Goal: Entertainment & Leisure: Consume media (video, audio)

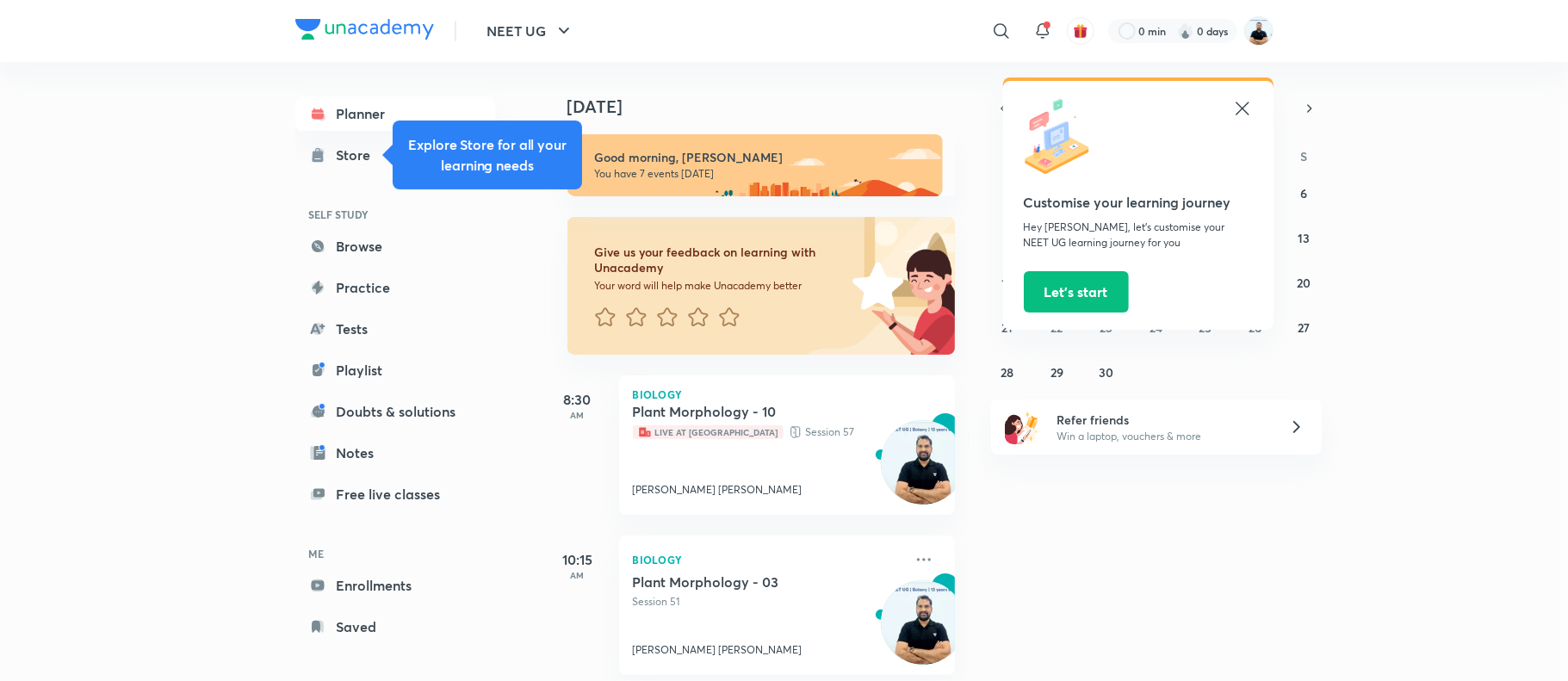
click at [1241, 114] on icon at bounding box center [1242, 108] width 21 height 21
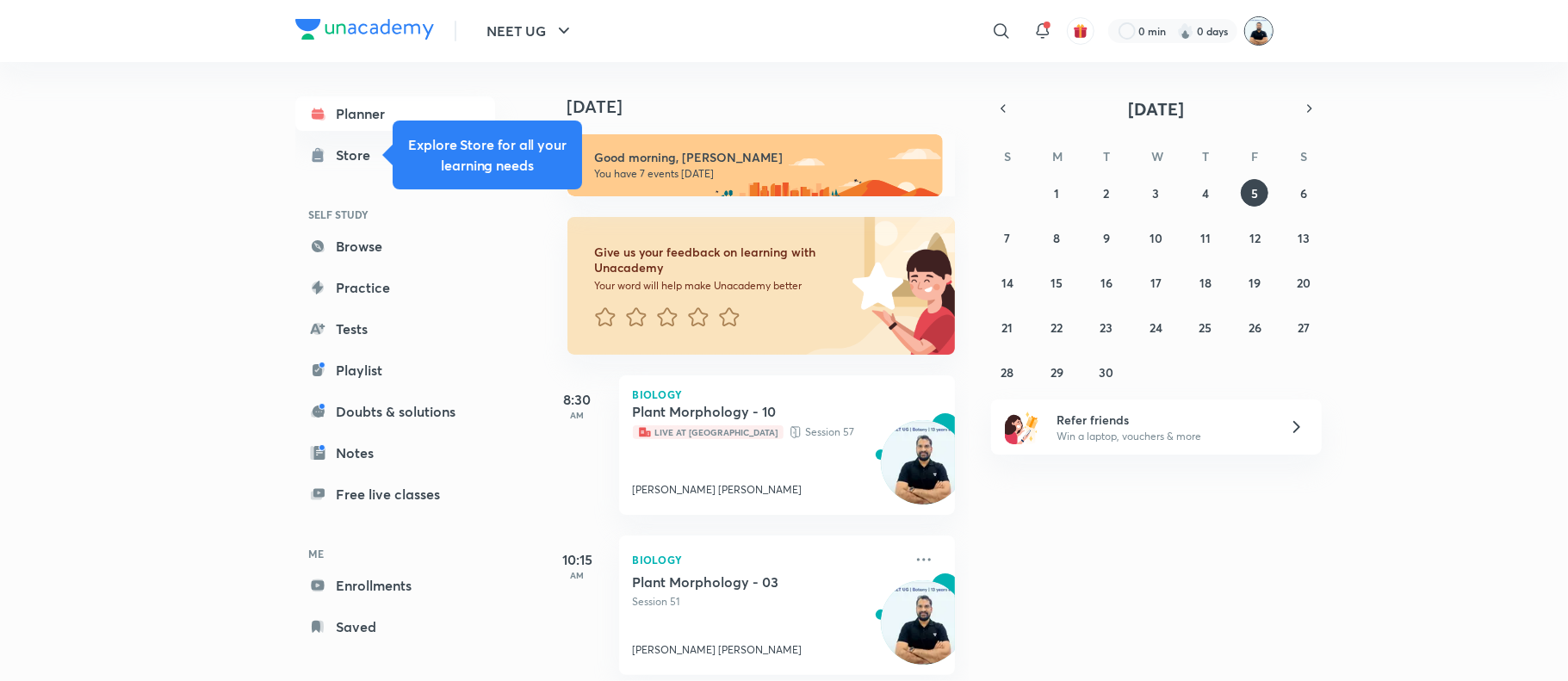
click at [1255, 41] on img at bounding box center [1259, 31] width 29 height 29
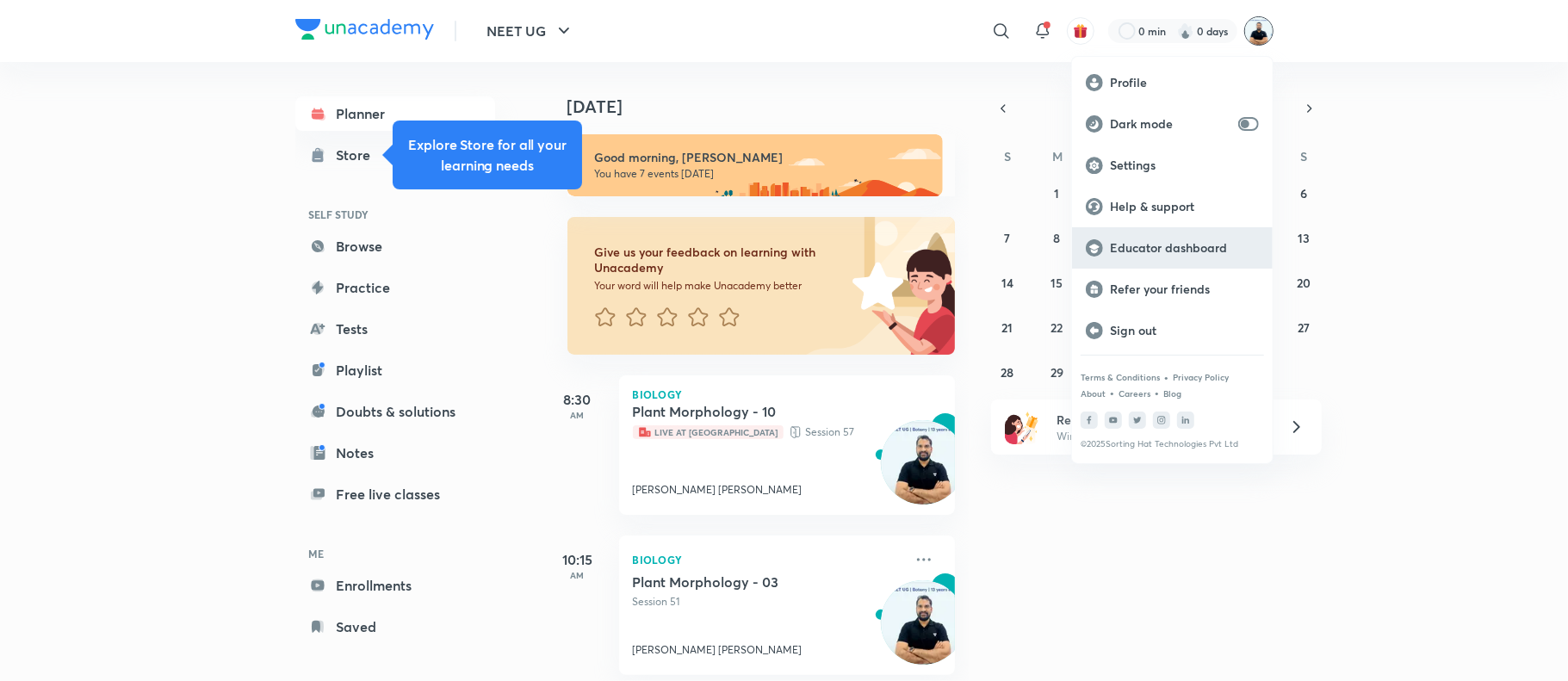
click at [1184, 252] on p "Educator dashboard" at bounding box center [1185, 247] width 149 height 15
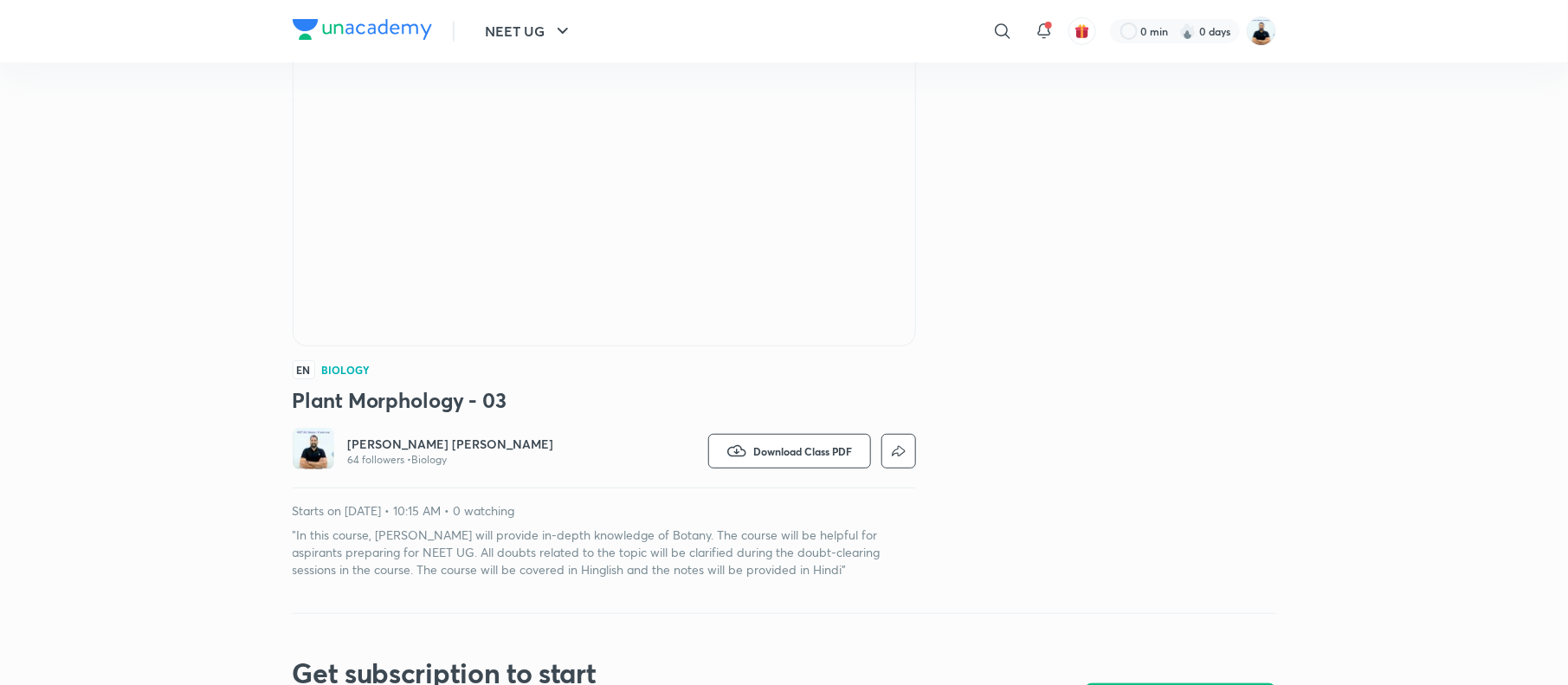
scroll to position [203, 0]
